Goal: Information Seeking & Learning: Learn about a topic

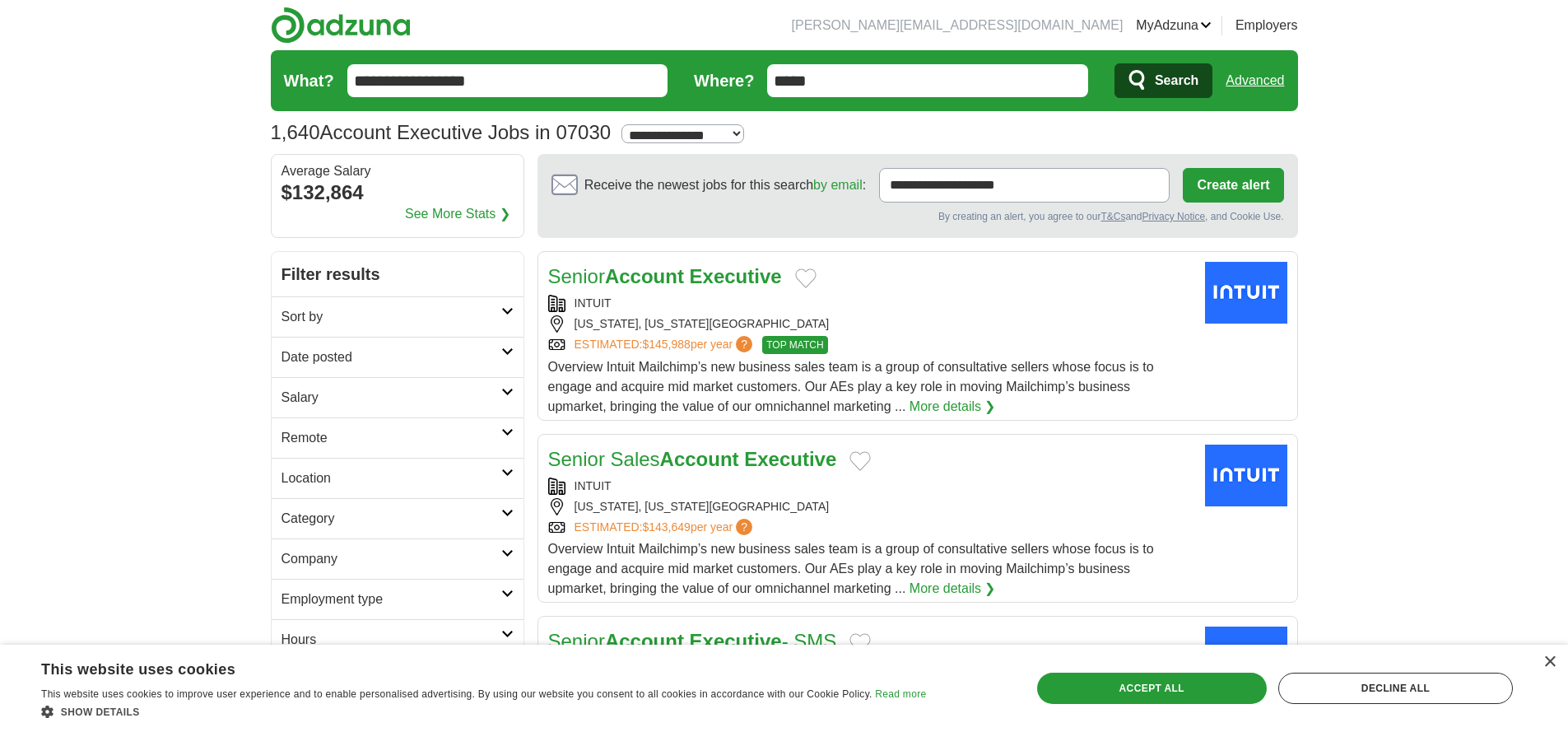
click at [671, 283] on strong "Account" at bounding box center [645, 276] width 79 height 23
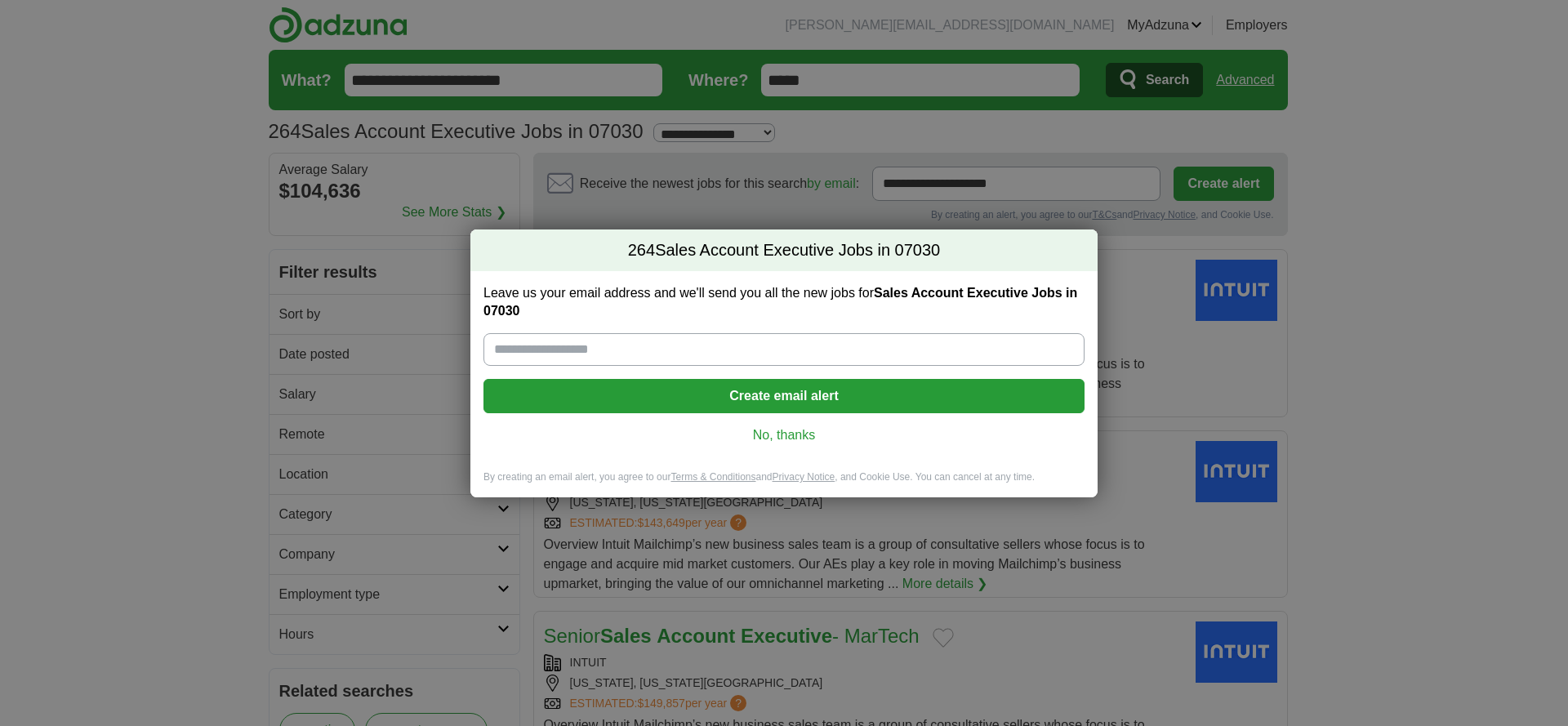
click at [806, 434] on link "No, thanks" at bounding box center [784, 435] width 575 height 18
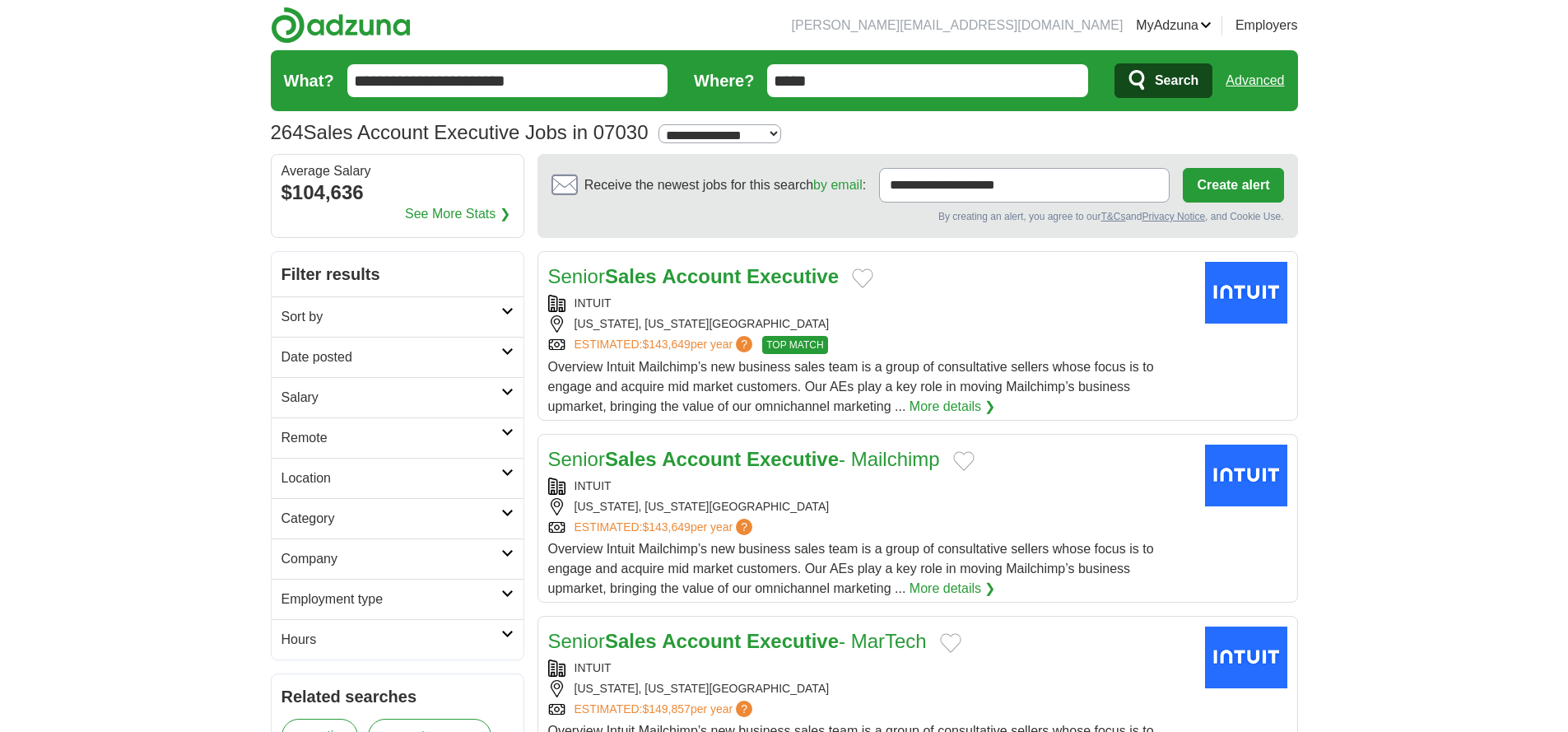
click at [388, 351] on h2 "Date posted" at bounding box center [391, 357] width 220 height 20
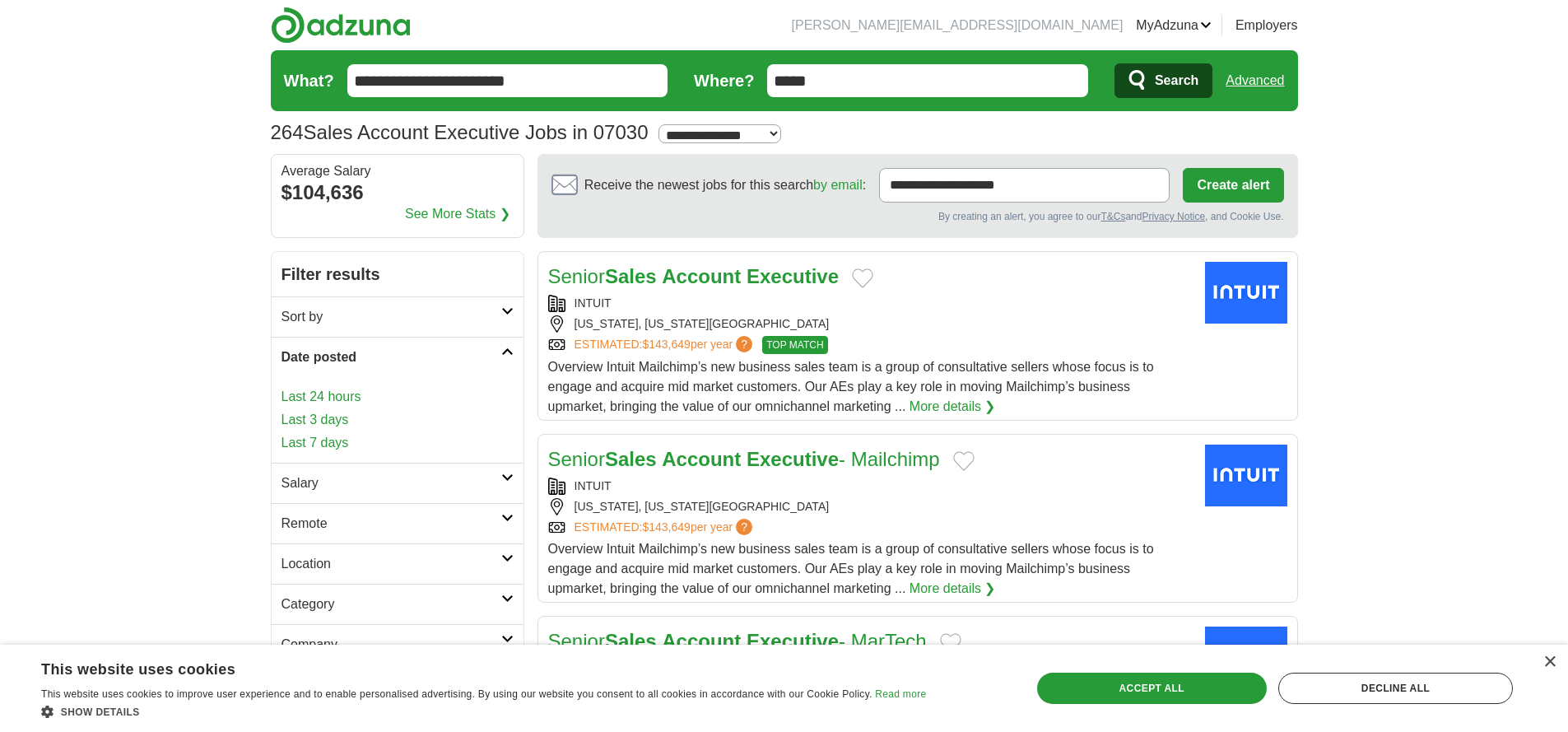
click at [345, 421] on link "Last 3 days" at bounding box center [397, 420] width 232 height 20
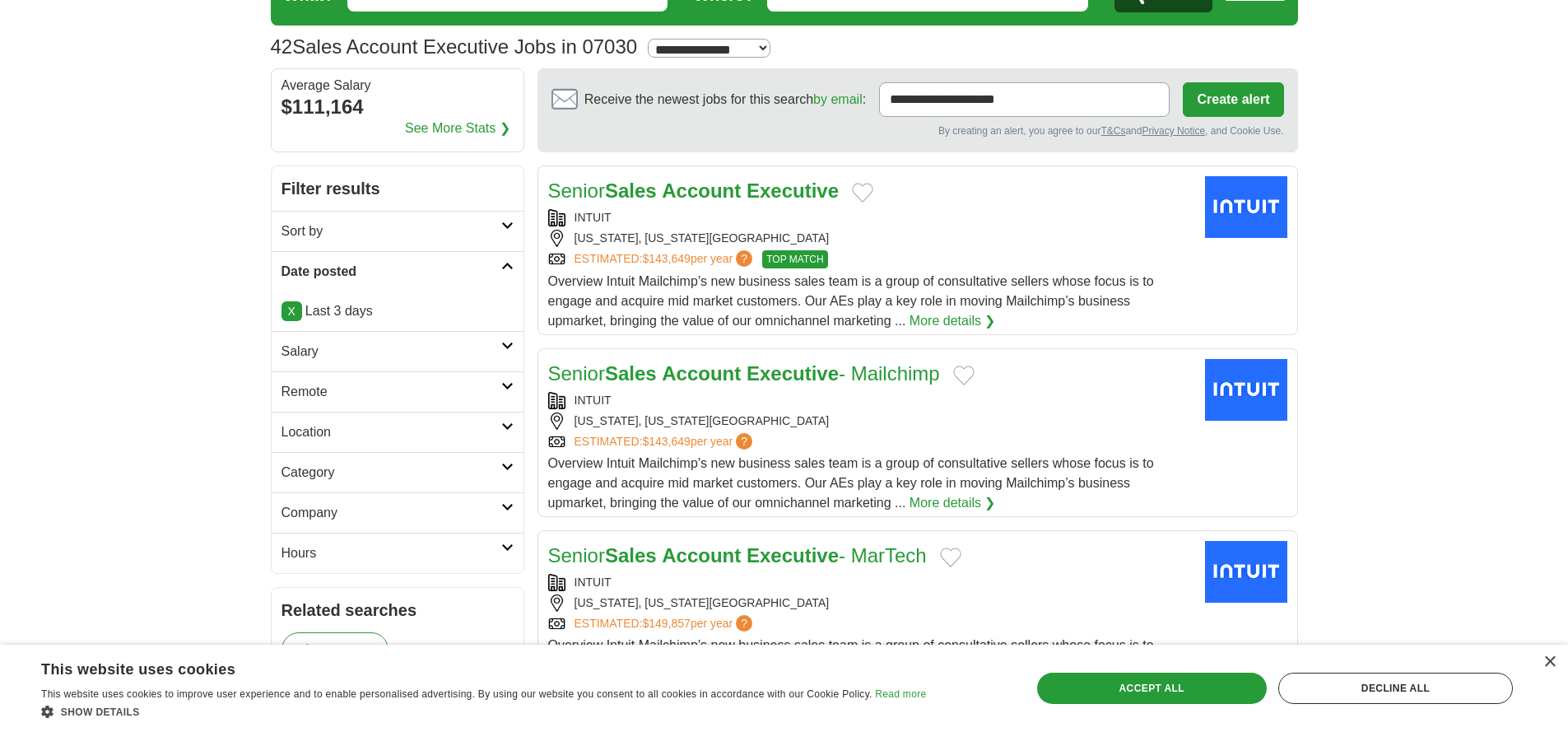
scroll to position [98, 0]
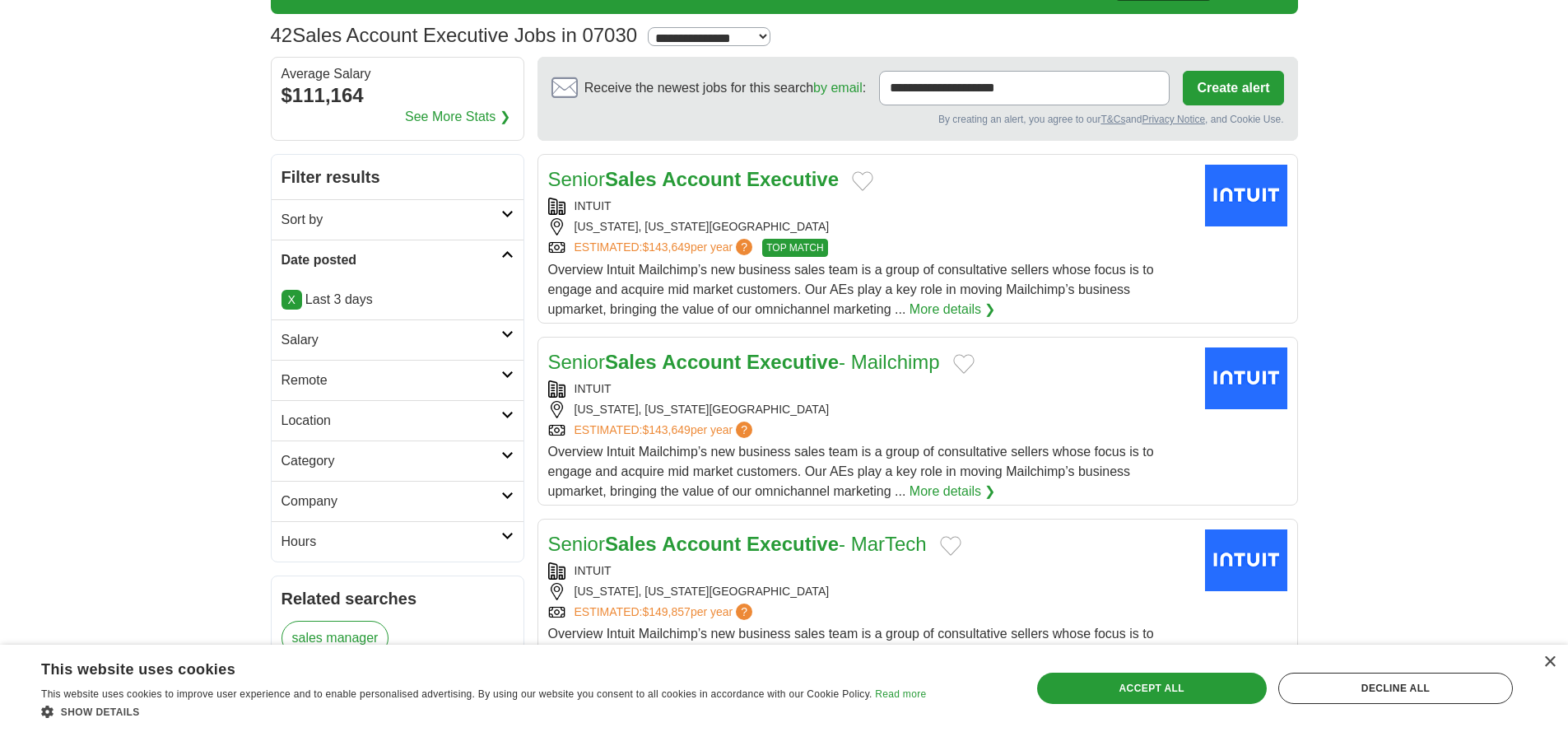
click at [405, 456] on h2 "Category" at bounding box center [391, 461] width 220 height 20
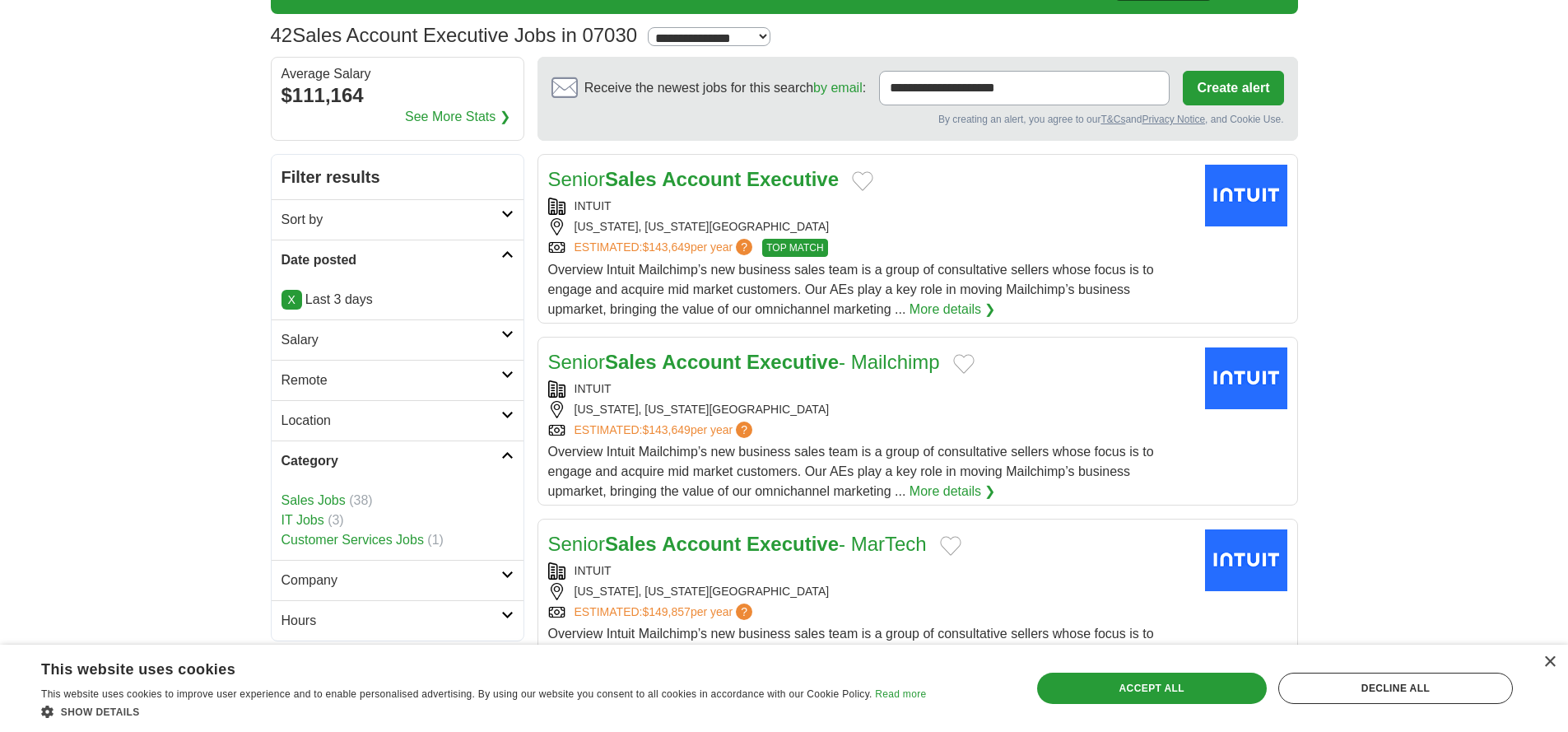
click at [324, 501] on link "Sales Jobs" at bounding box center [314, 500] width 64 height 14
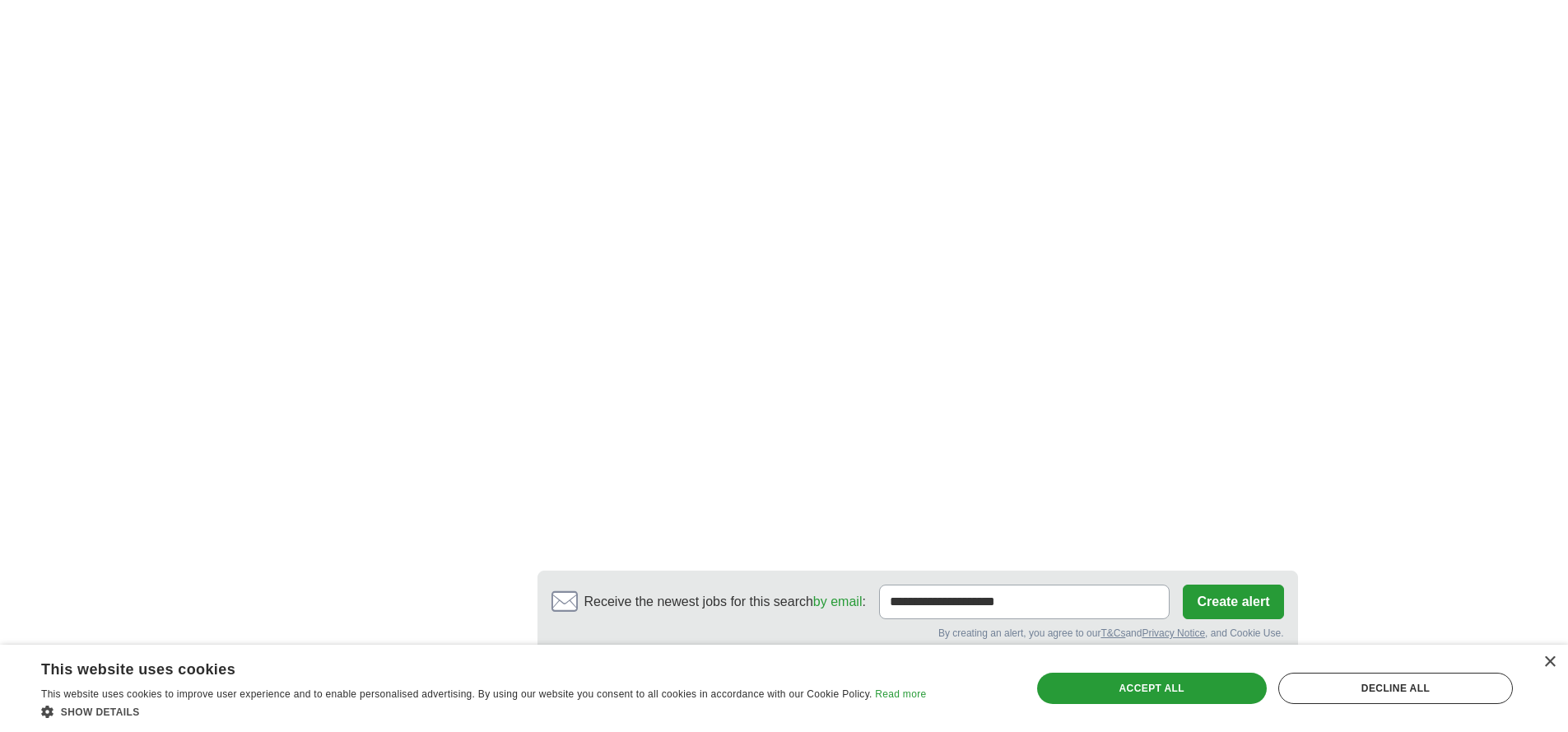
scroll to position [2708, 0]
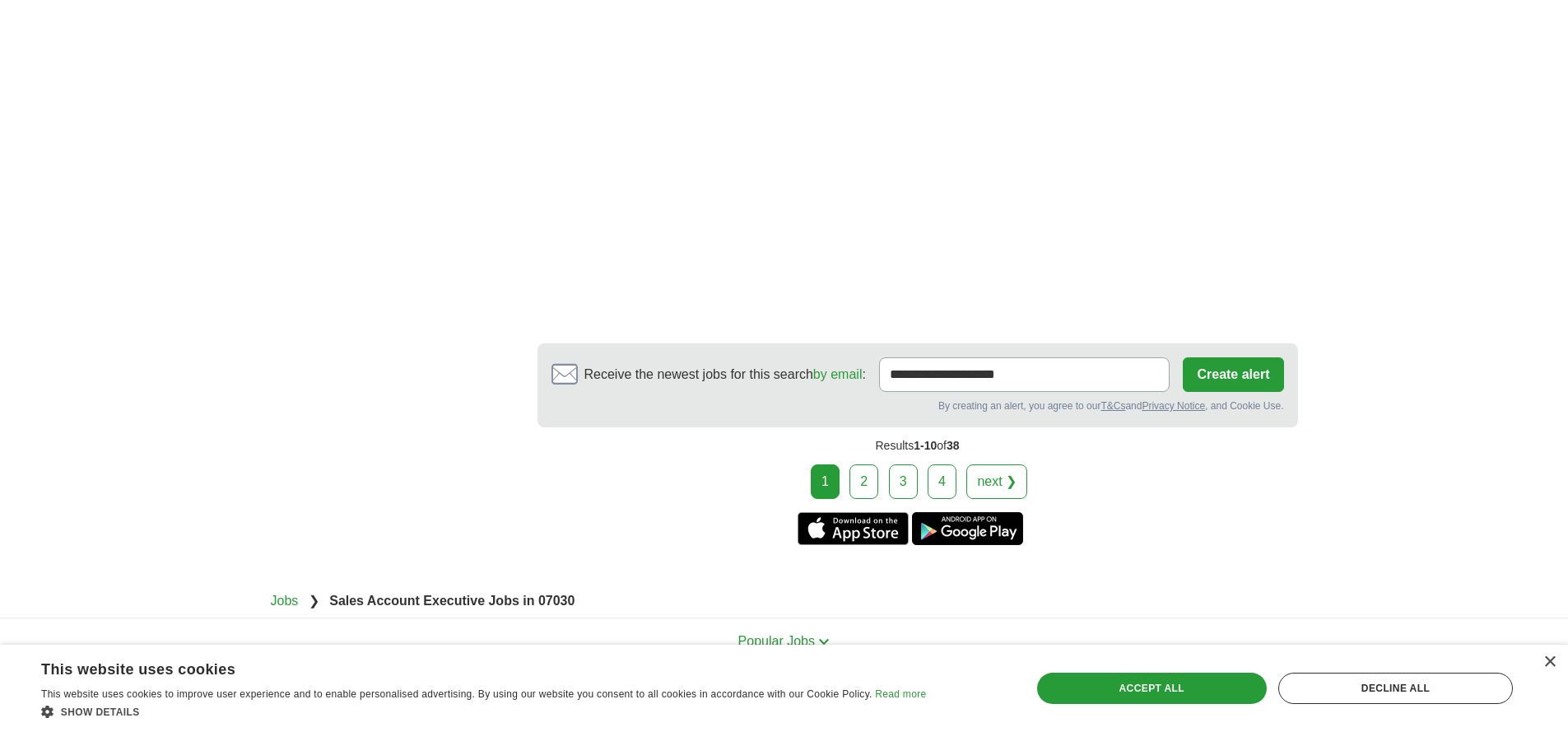
click at [1004, 483] on link "next ❯" at bounding box center [997, 482] width 61 height 35
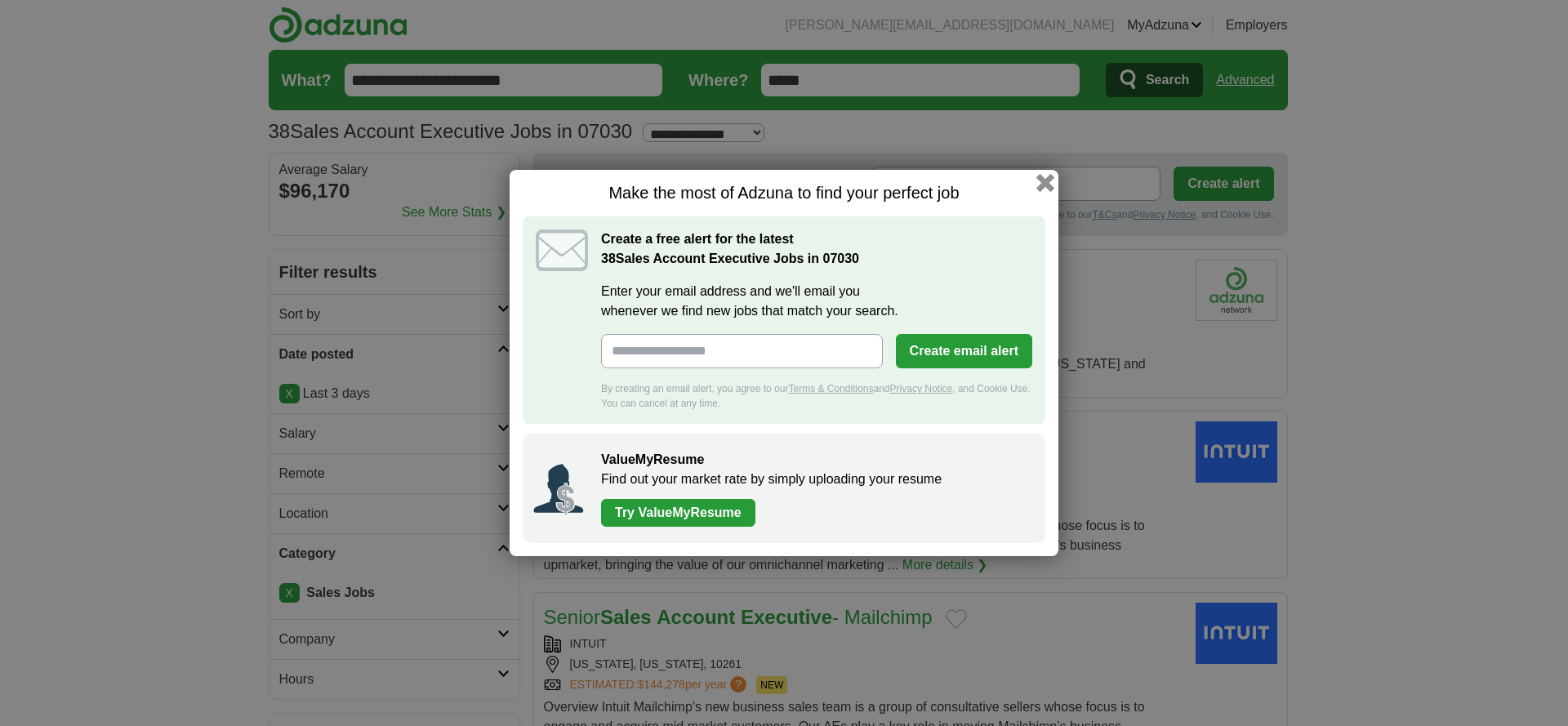
click at [1043, 186] on button "button" at bounding box center [1045, 182] width 18 height 18
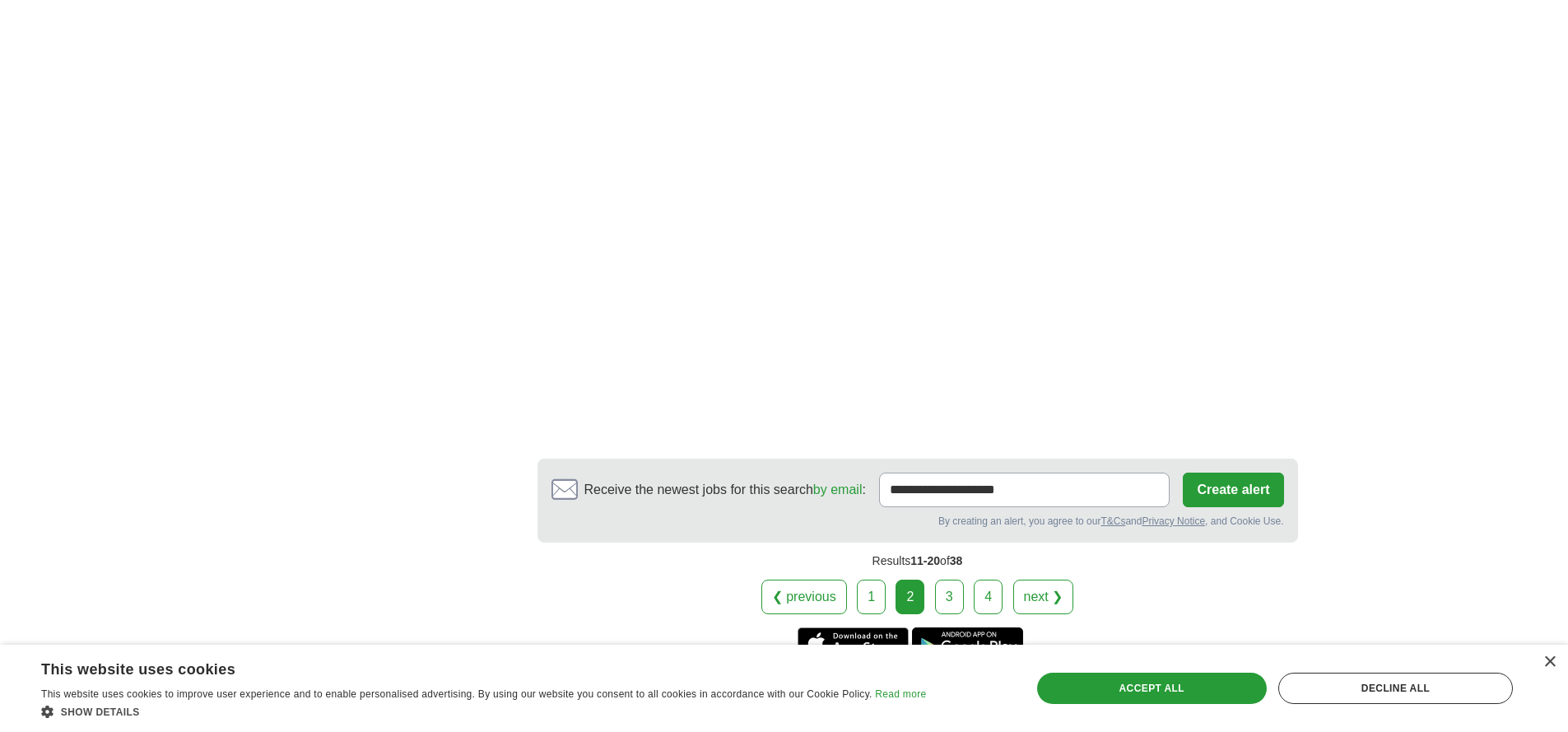
scroll to position [2545, 0]
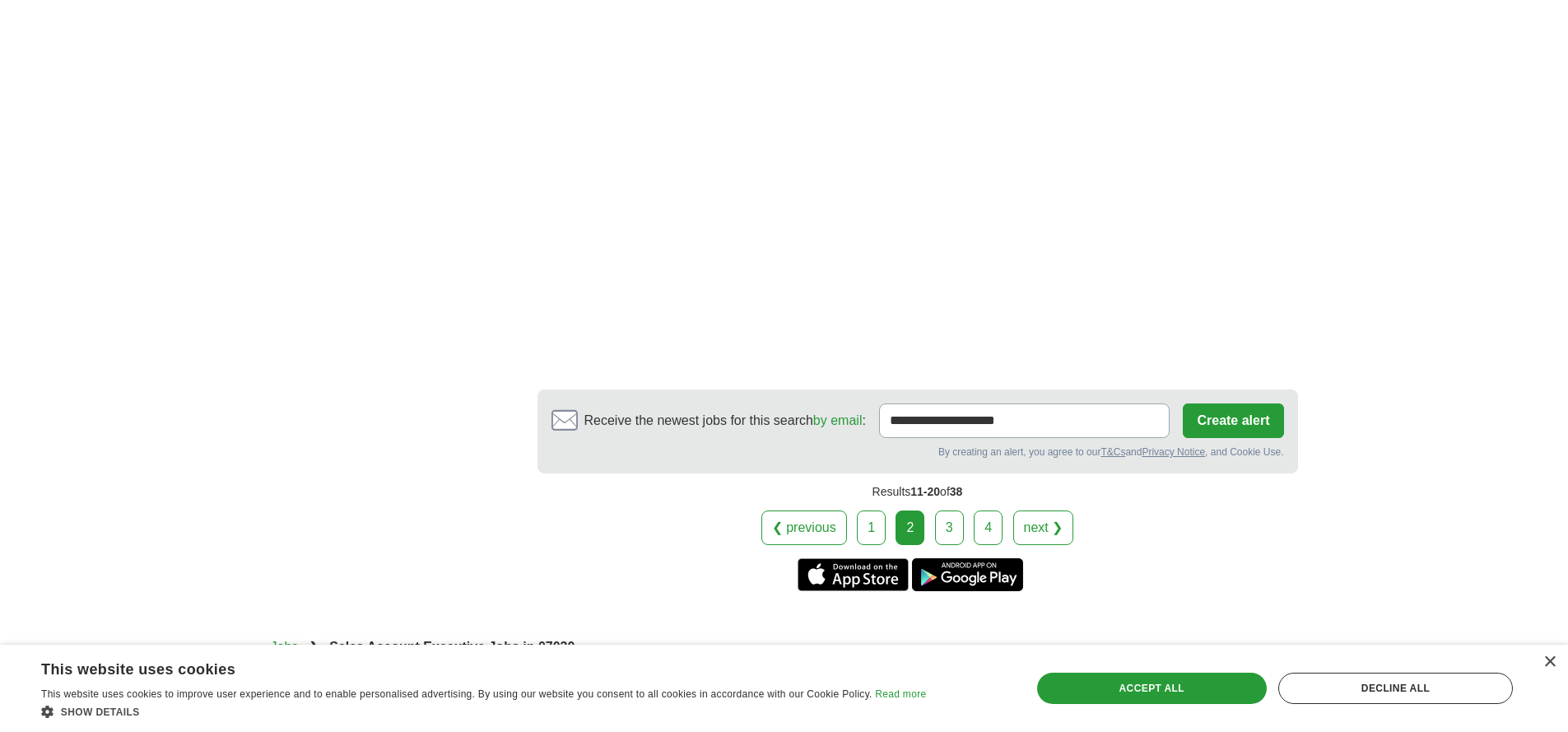
click at [1053, 524] on link "next ❯" at bounding box center [1044, 528] width 61 height 35
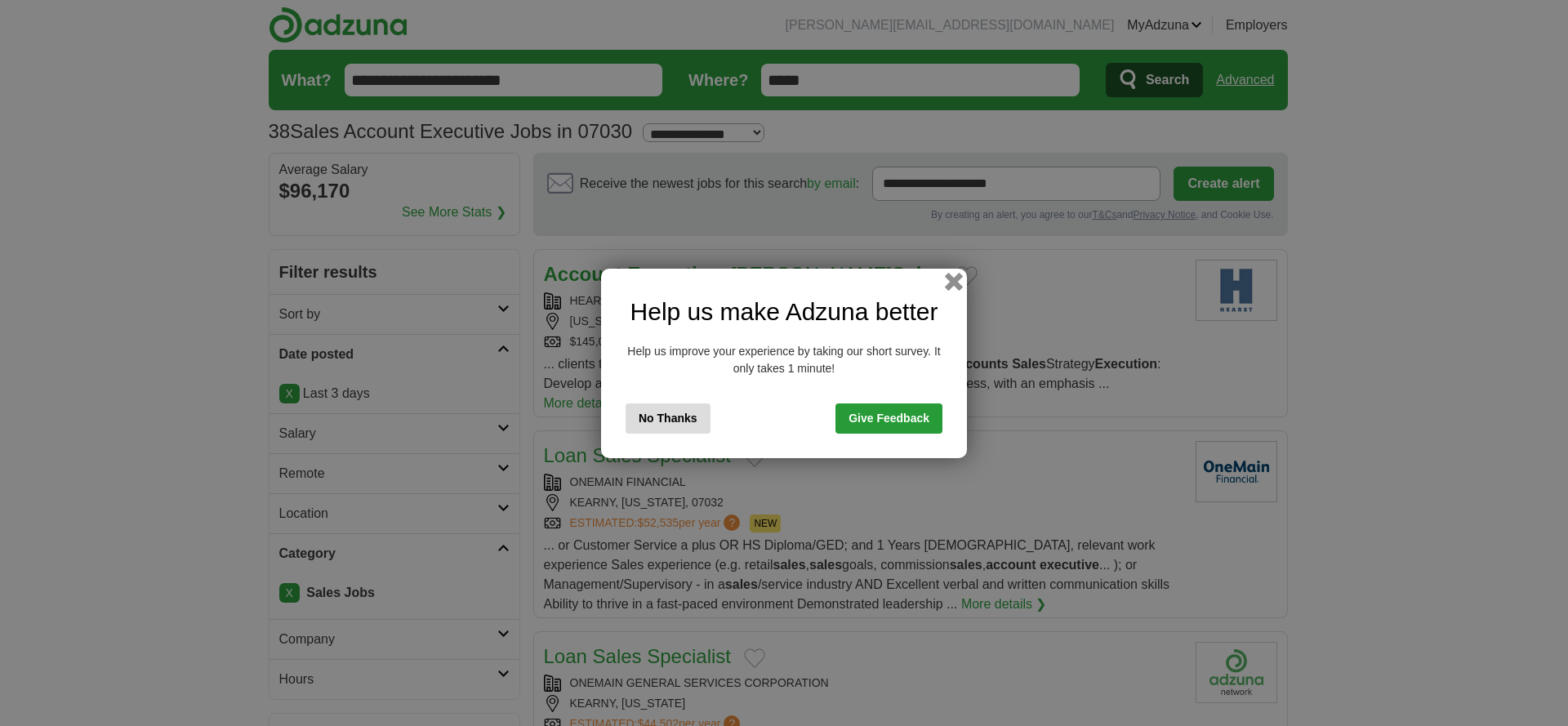
click at [958, 283] on button "button" at bounding box center [953, 281] width 18 height 18
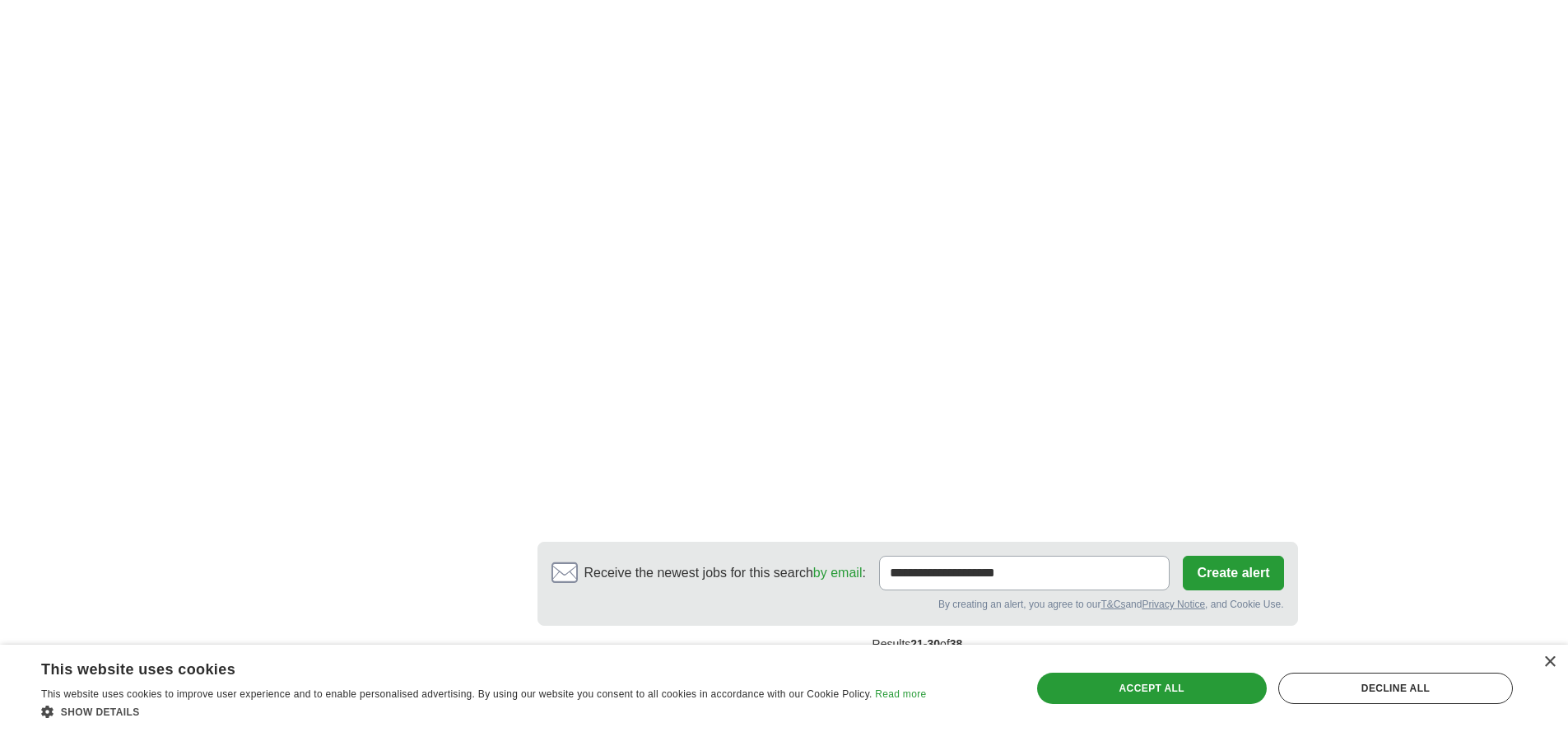
scroll to position [2837, 0]
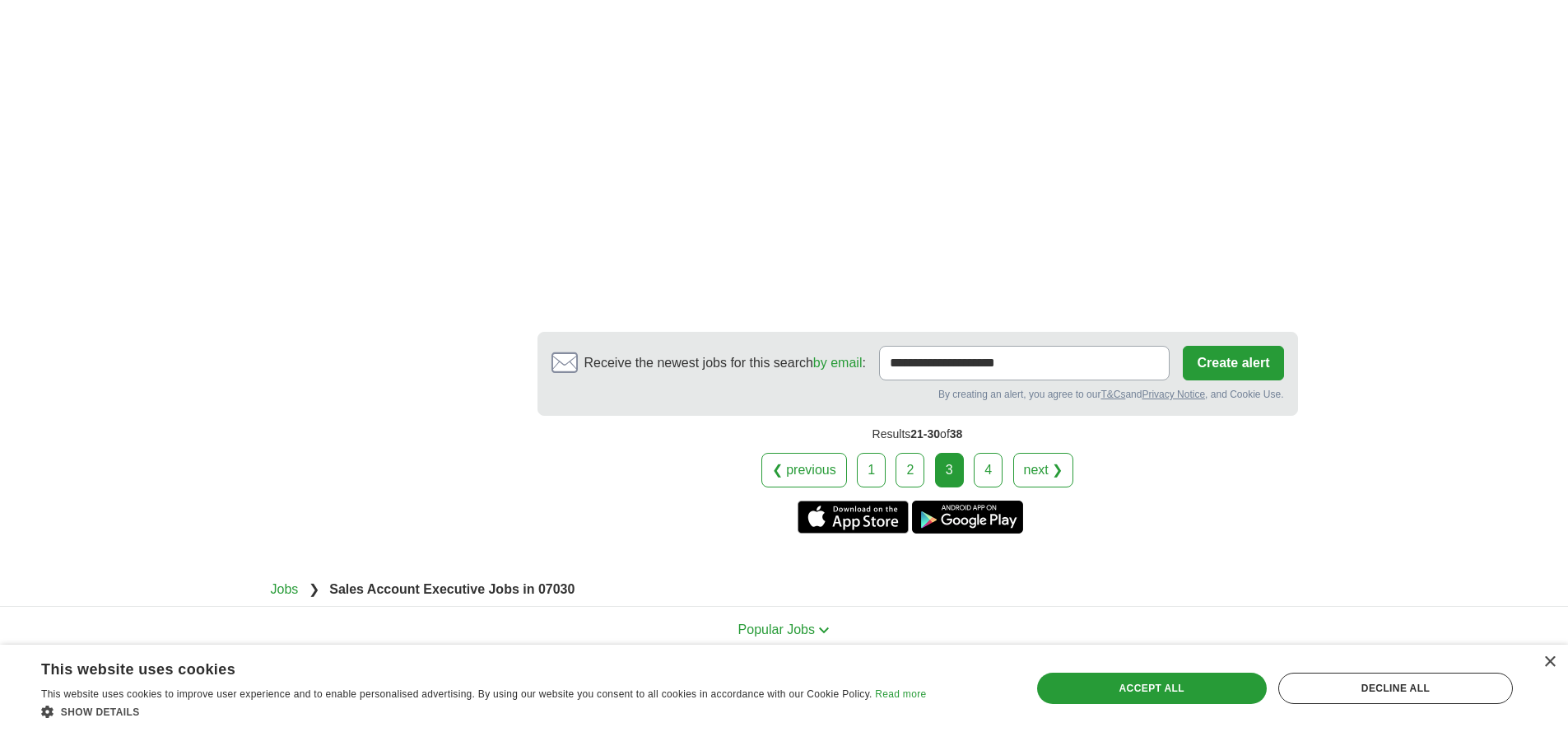
click at [1065, 465] on link "next ❯" at bounding box center [1044, 471] width 61 height 35
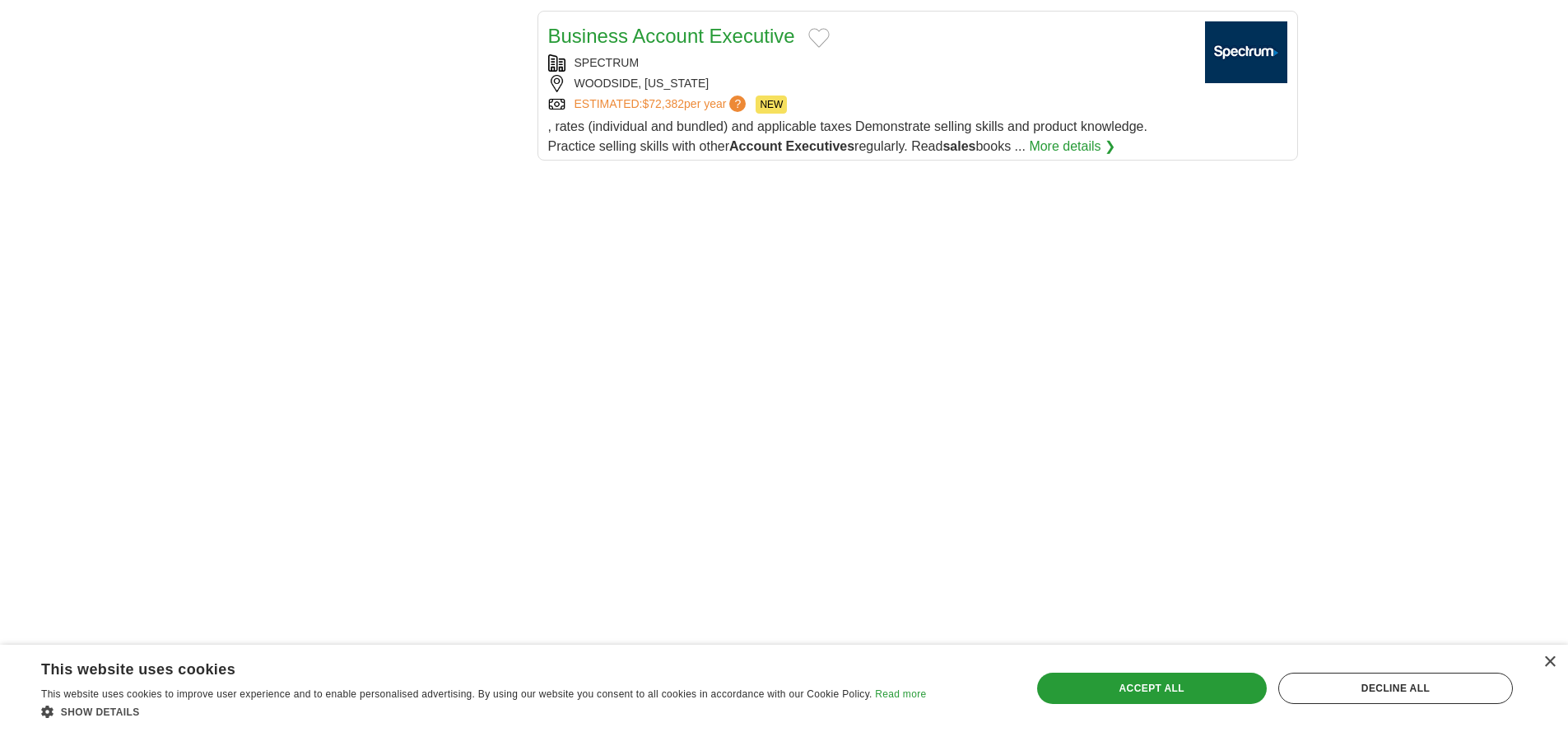
scroll to position [1667, 0]
